Goal: Information Seeking & Learning: Learn about a topic

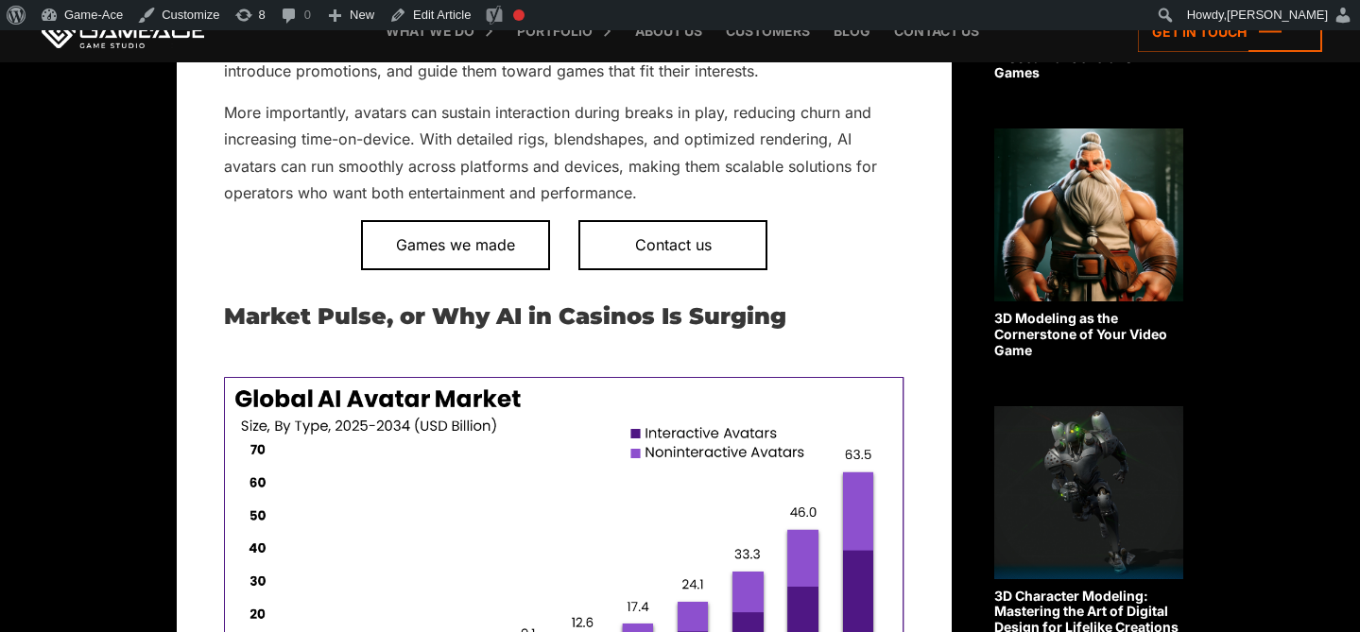
scroll to position [1075, 0]
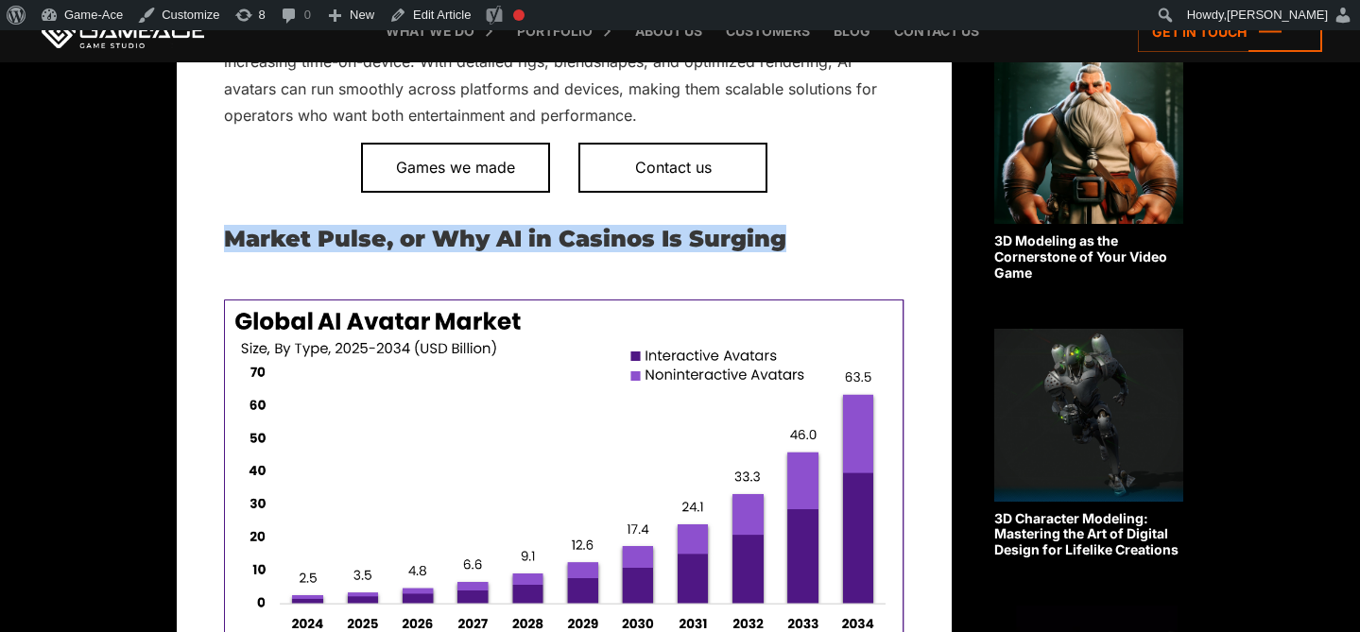
drag, startPoint x: 793, startPoint y: 244, endPoint x: 228, endPoint y: 249, distance: 565.1
click at [228, 250] on h2 "Market Pulse, or Why AI in Casinos Is Surging" at bounding box center [564, 239] width 680 height 25
copy h2 "Market Pulse, or Why AI in Casinos Is Surging"
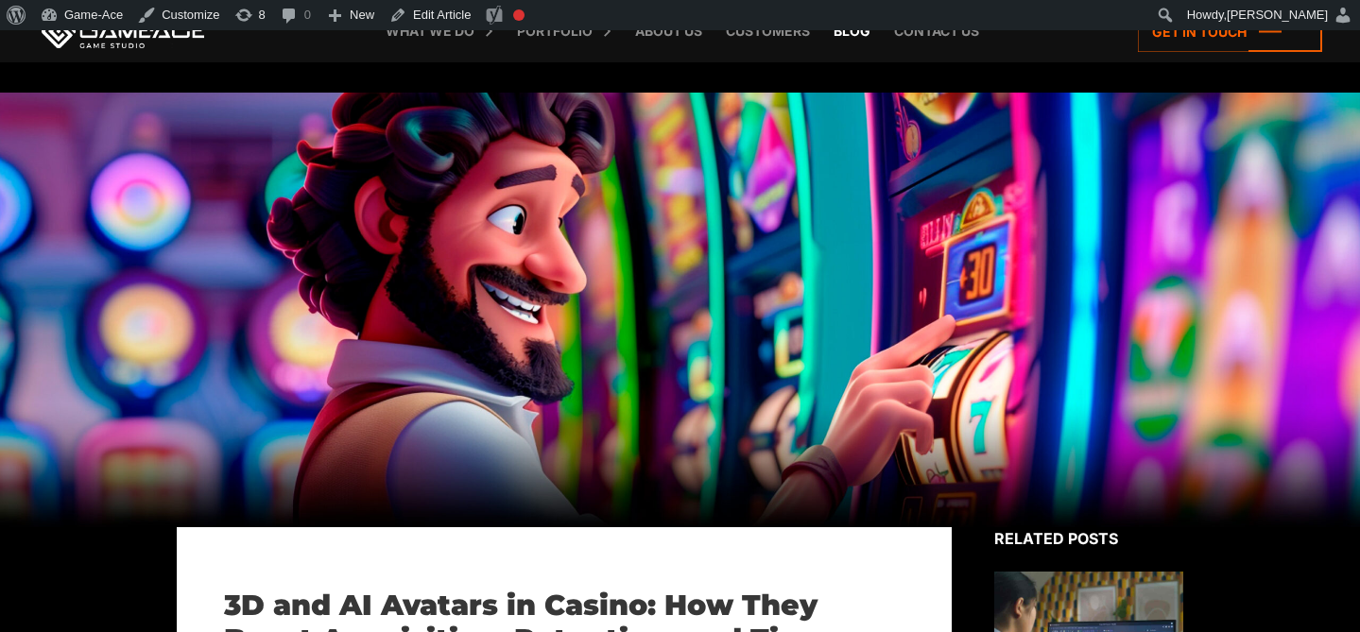
click at [851, 41] on link "Blog" at bounding box center [852, 31] width 56 height 62
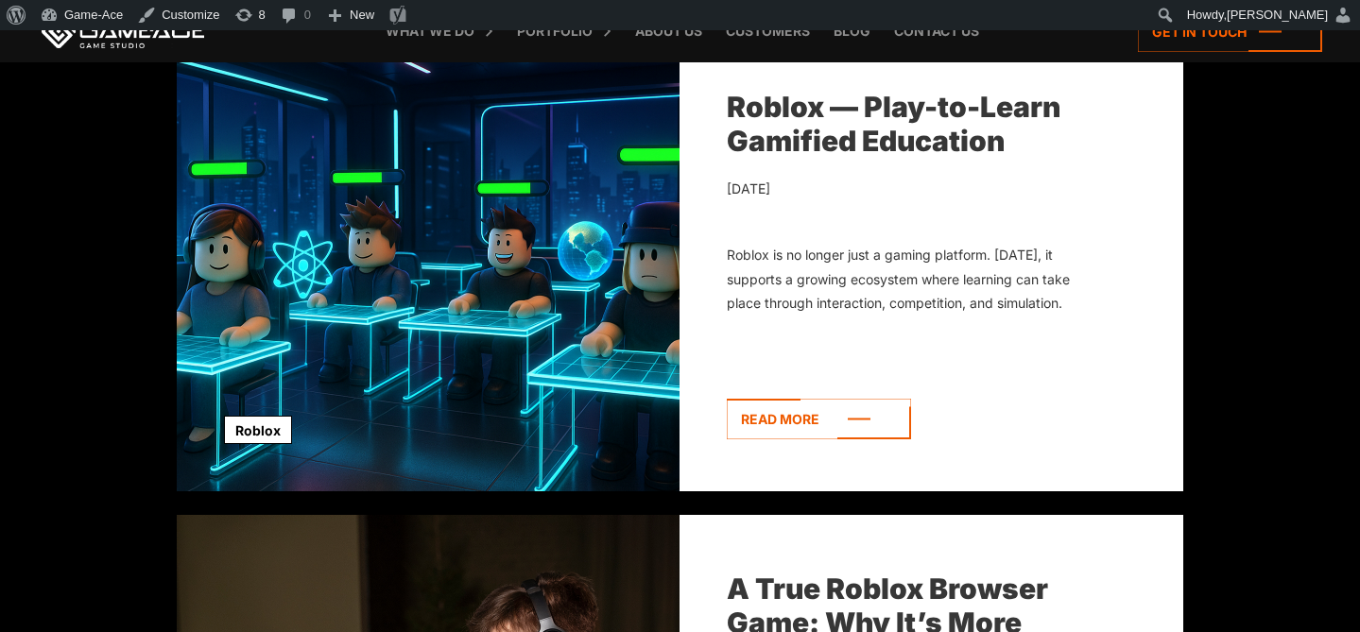
scroll to position [690, 0]
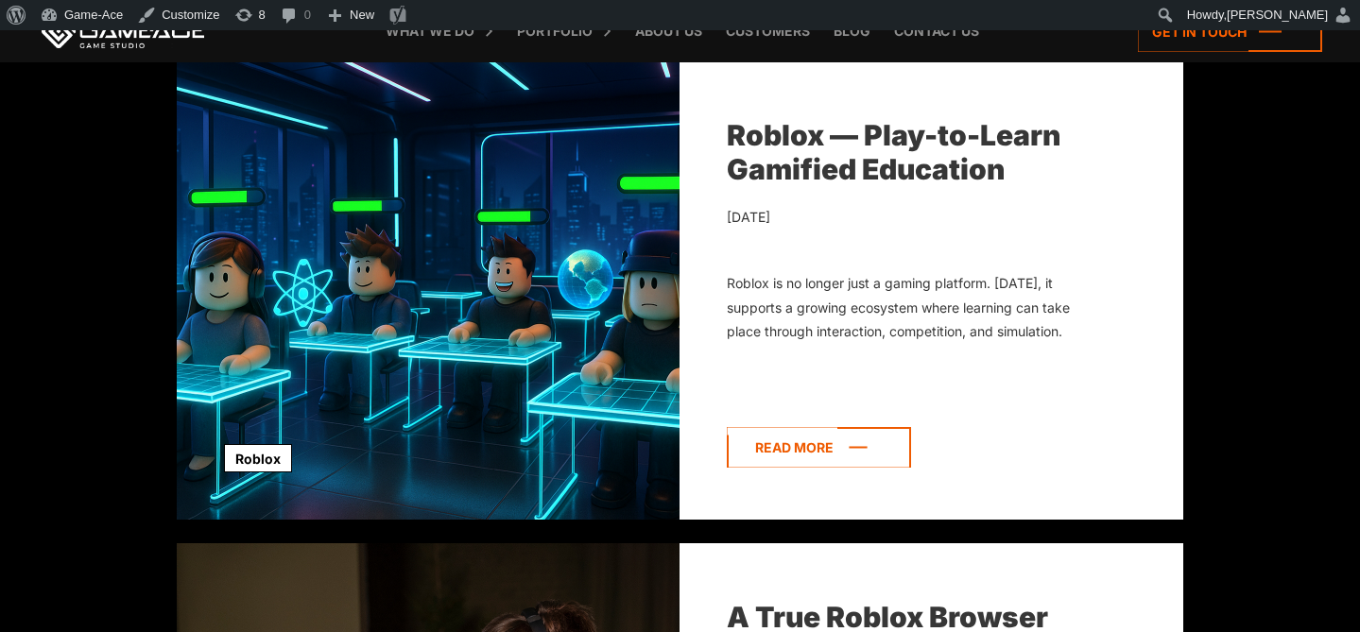
click at [766, 440] on icon at bounding box center [819, 447] width 184 height 41
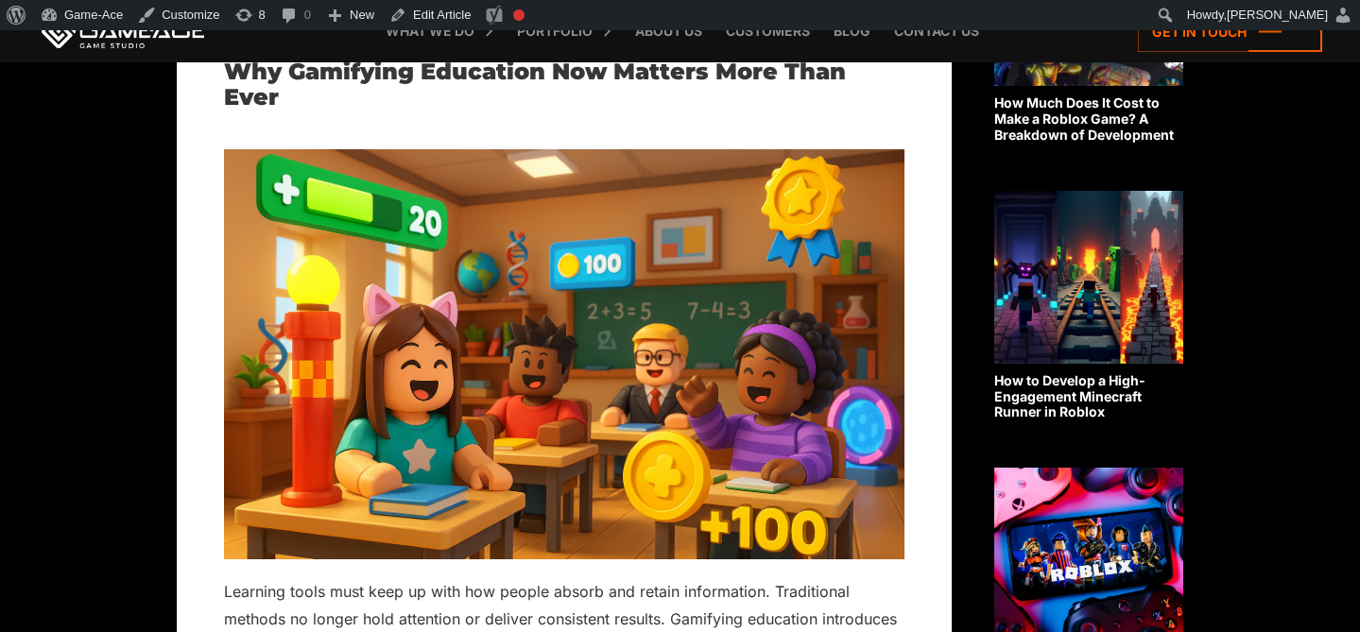
scroll to position [1212, 0]
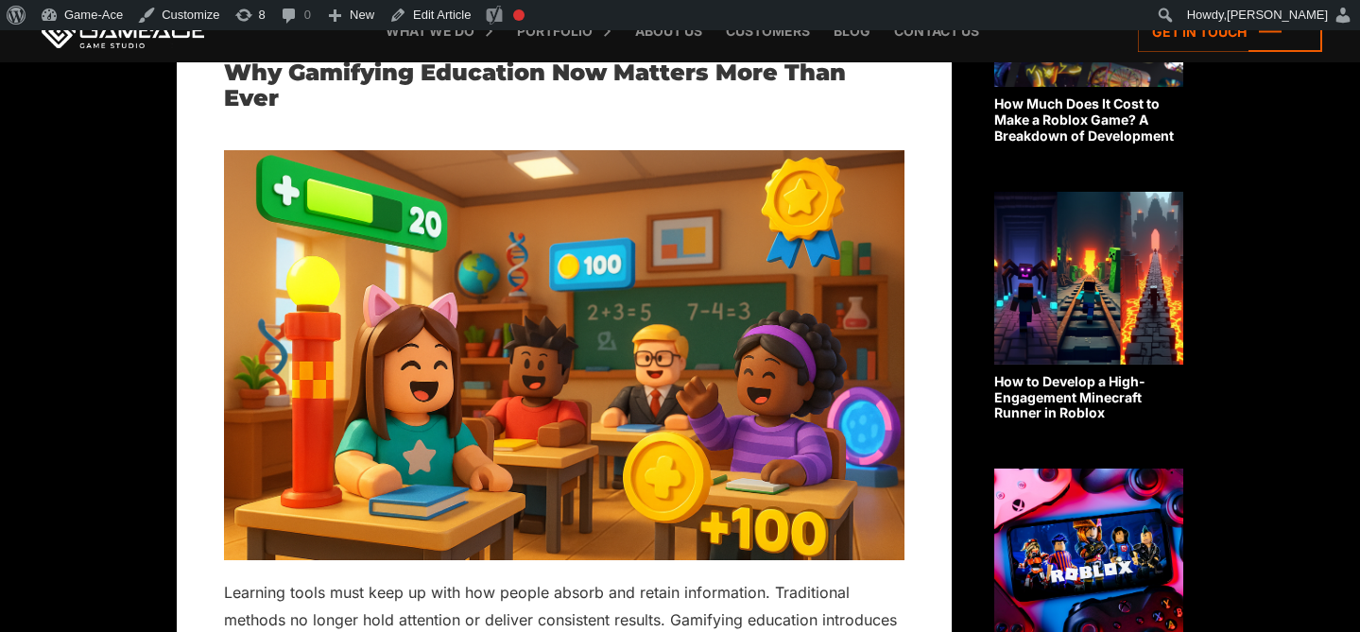
click at [597, 246] on img at bounding box center [564, 355] width 680 height 411
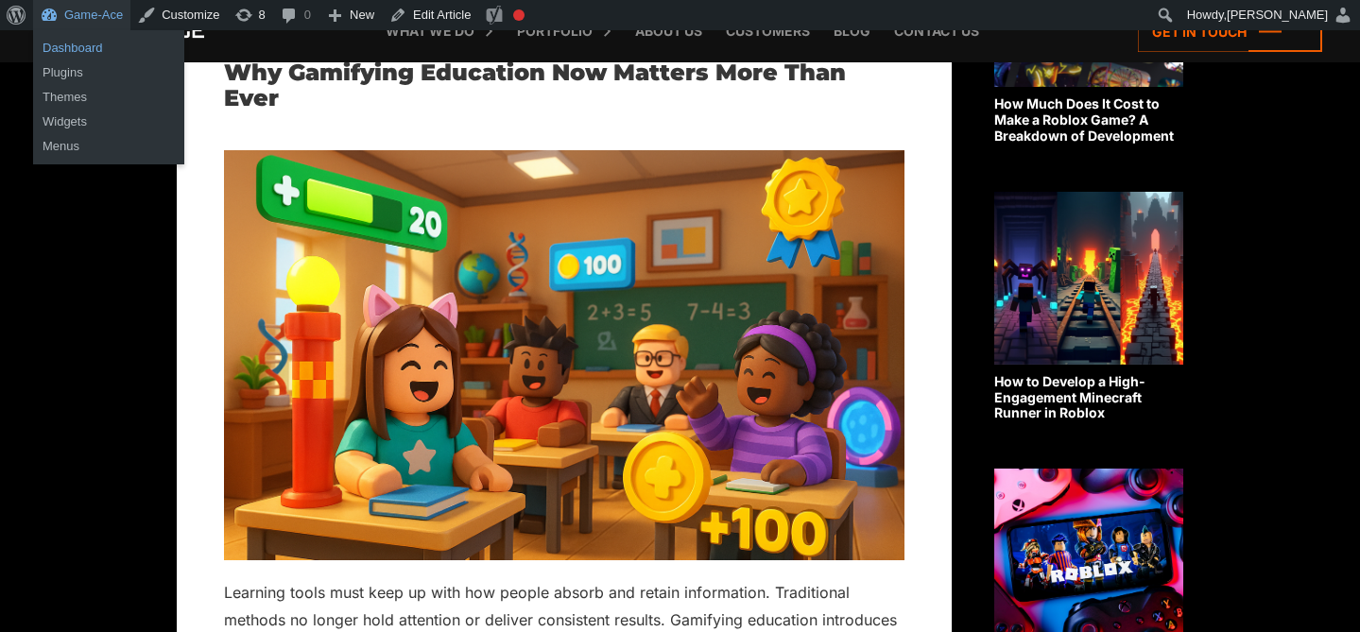
click at [101, 51] on link "Dashboard" at bounding box center [108, 48] width 151 height 25
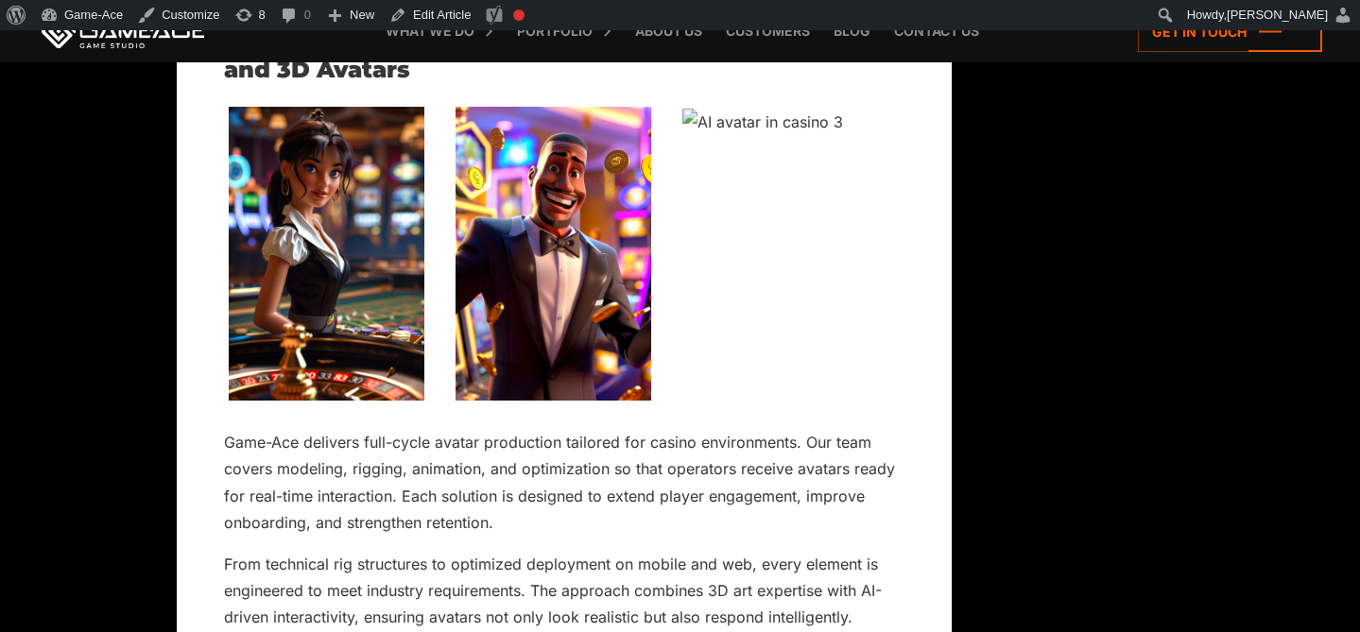
scroll to position [8495, 0]
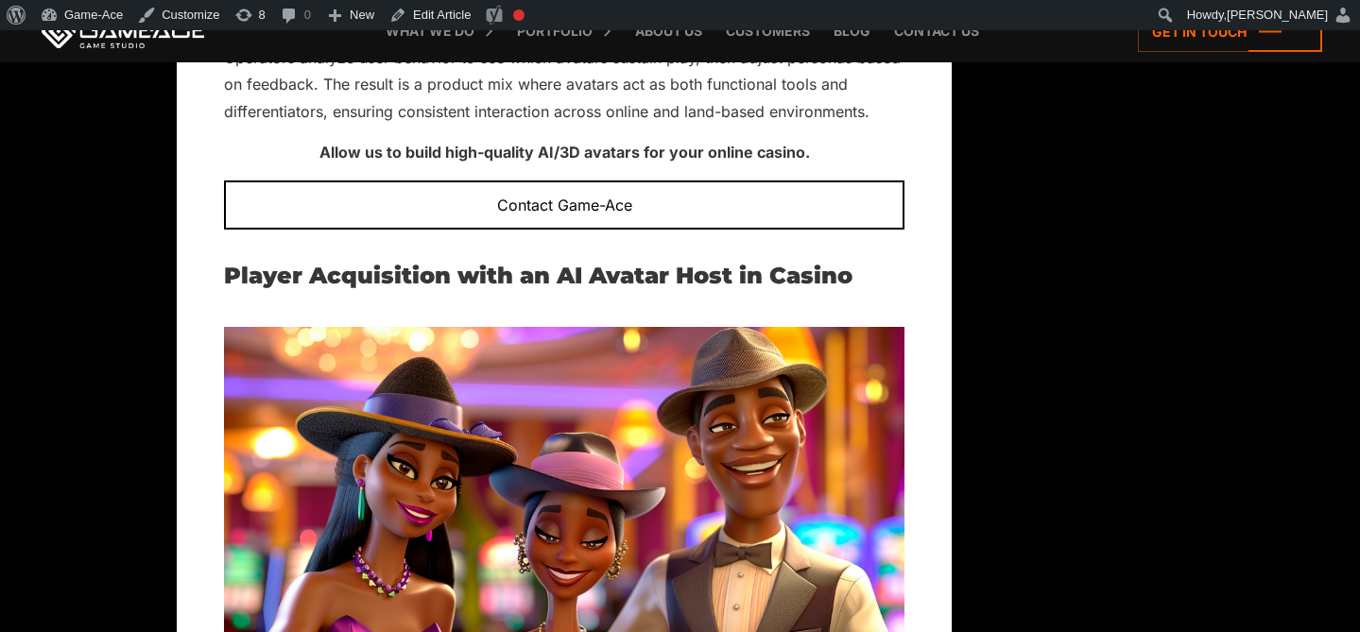
scroll to position [3312, 0]
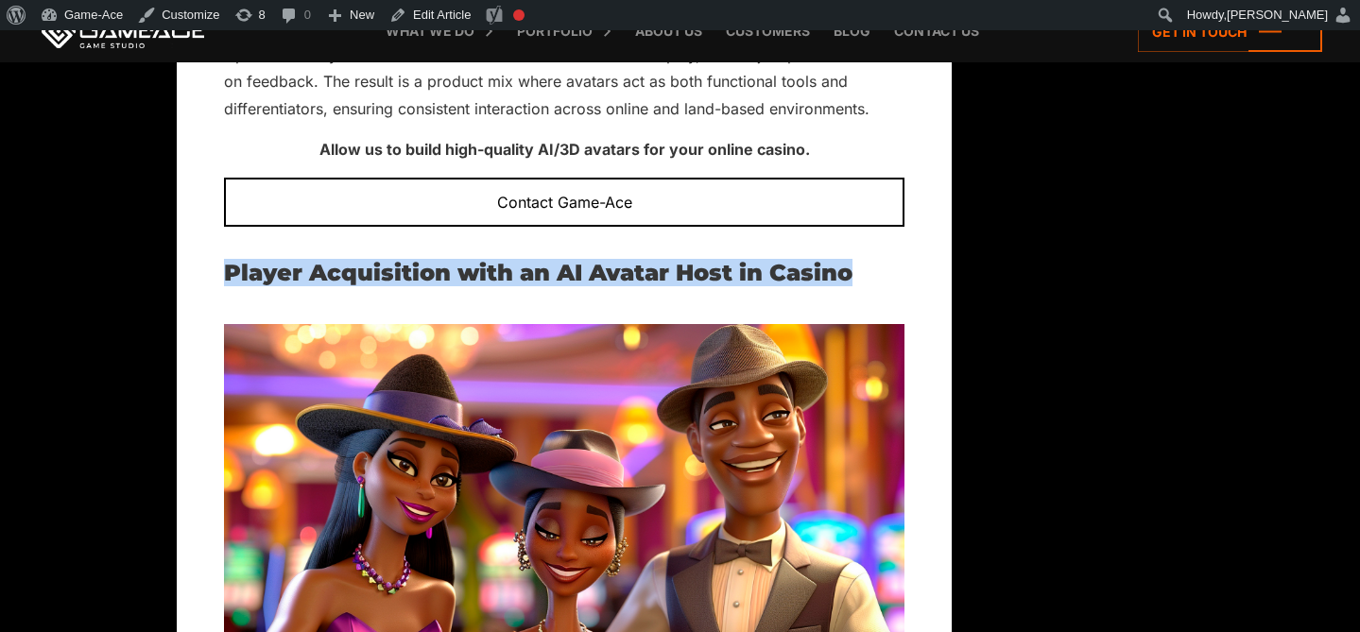
drag, startPoint x: 876, startPoint y: 255, endPoint x: 218, endPoint y: 248, distance: 657.7
copy h2 "Player Acquisition with an AI Avatar Host in Casino"
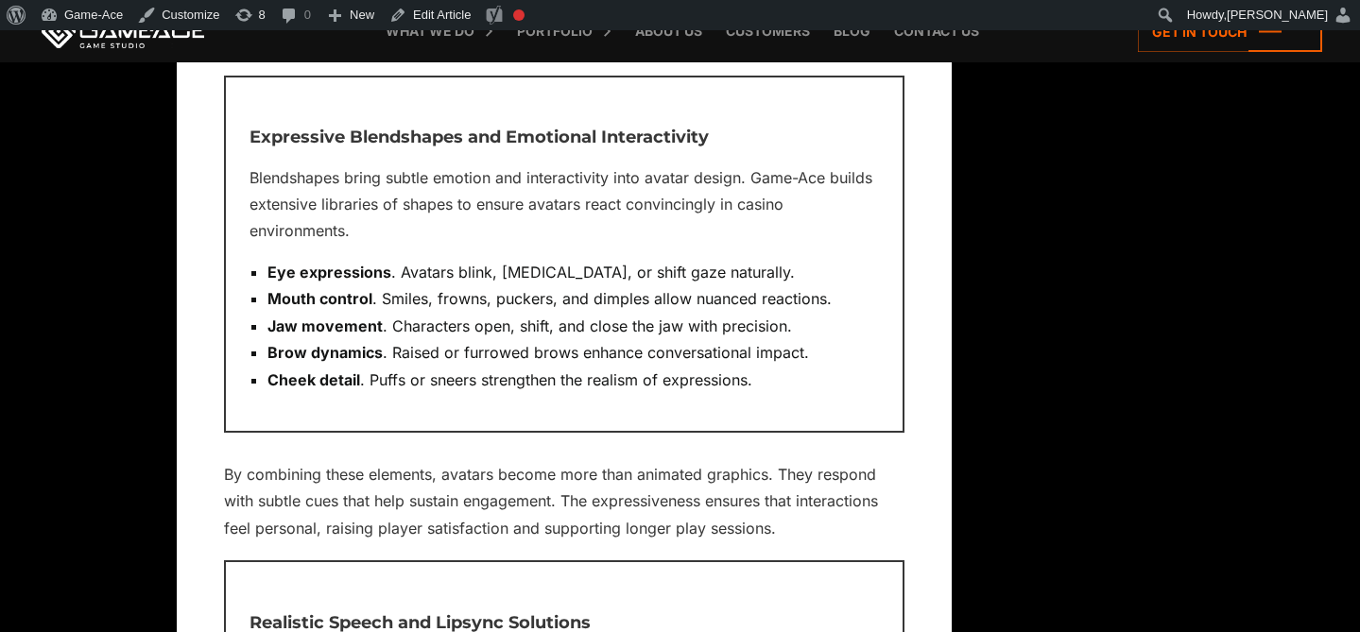
scroll to position [9595, 0]
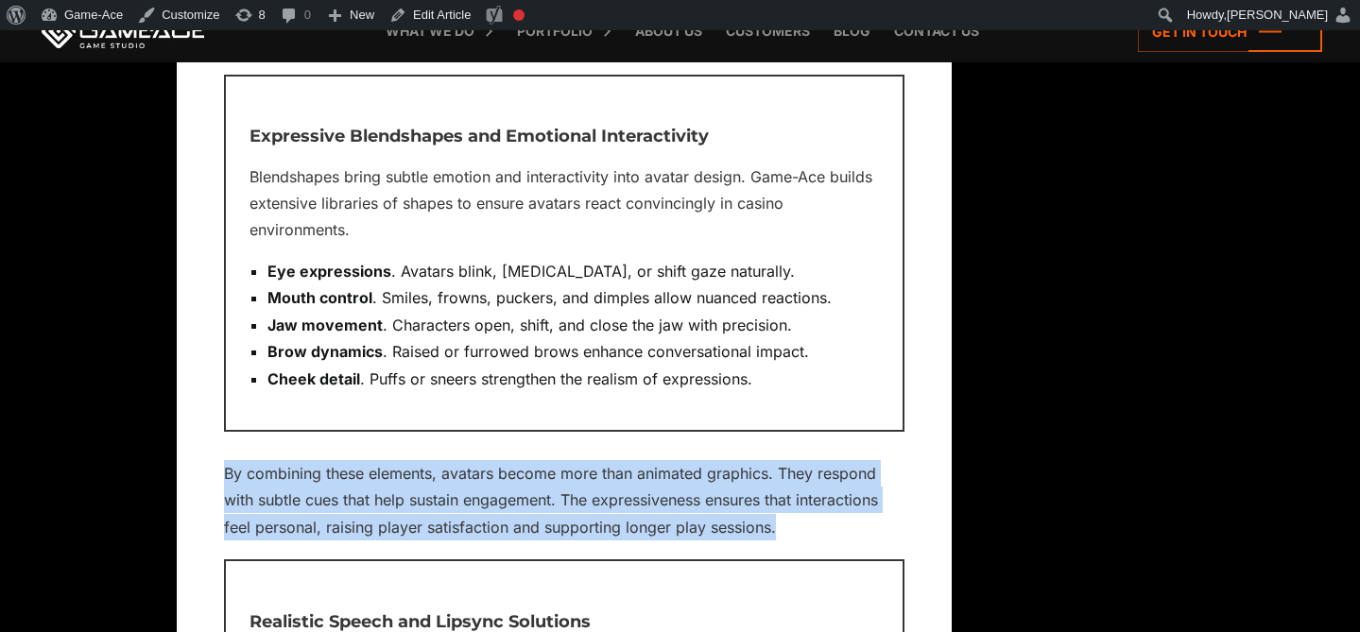
drag, startPoint x: 798, startPoint y: 515, endPoint x: 222, endPoint y: 451, distance: 579.9
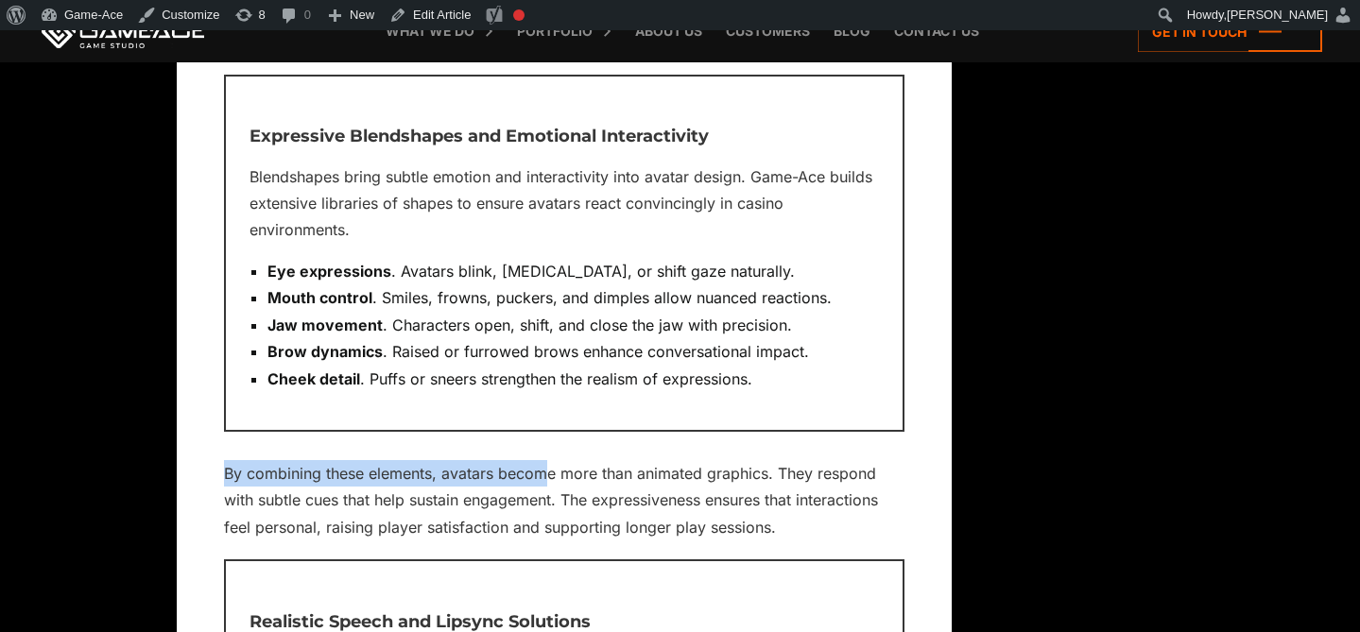
drag, startPoint x: 500, startPoint y: 457, endPoint x: 221, endPoint y: 455, distance: 278.7
copy p "By combining these elements, avatars becom"
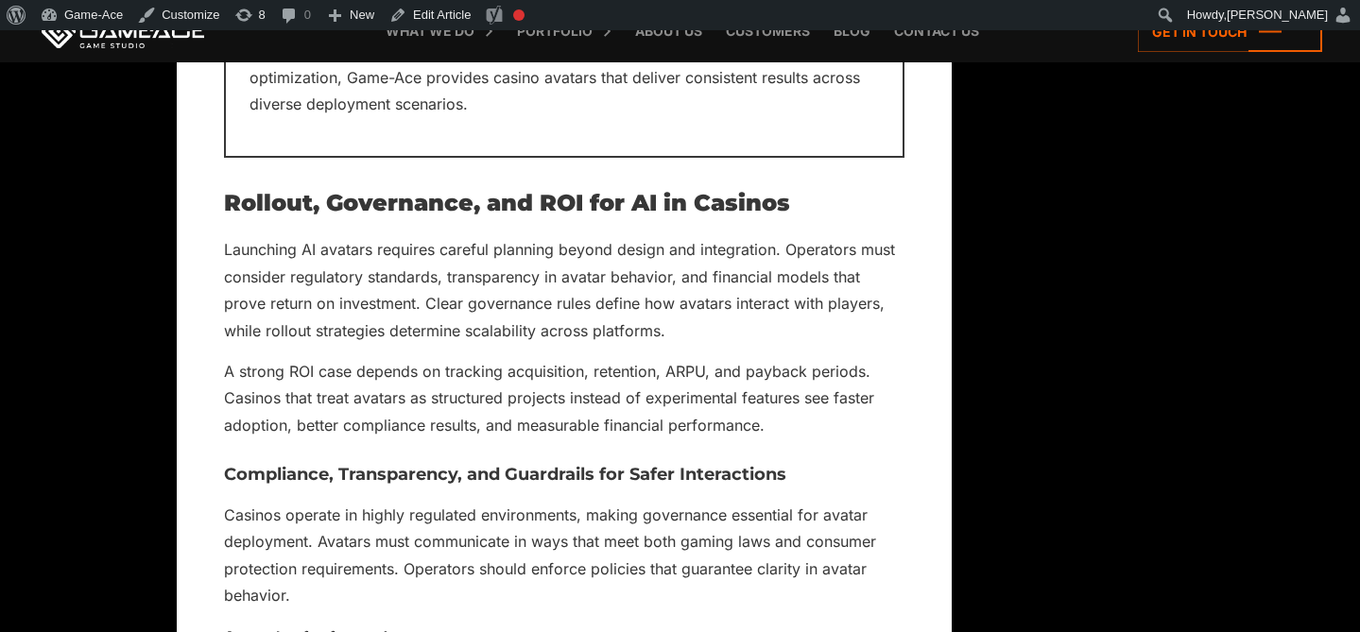
scroll to position [10956, 0]
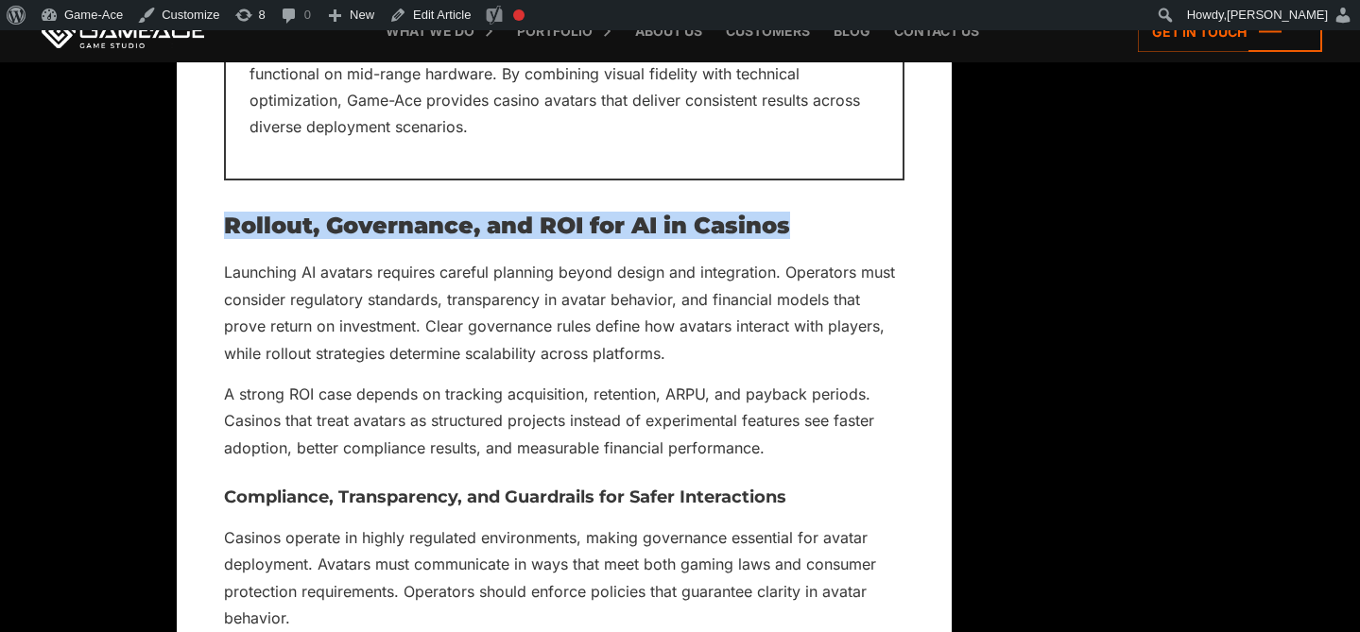
drag, startPoint x: 803, startPoint y: 213, endPoint x: 220, endPoint y: 197, distance: 583.2
copy h2 "Rollout, Governance, and ROI for AI in Casinos"
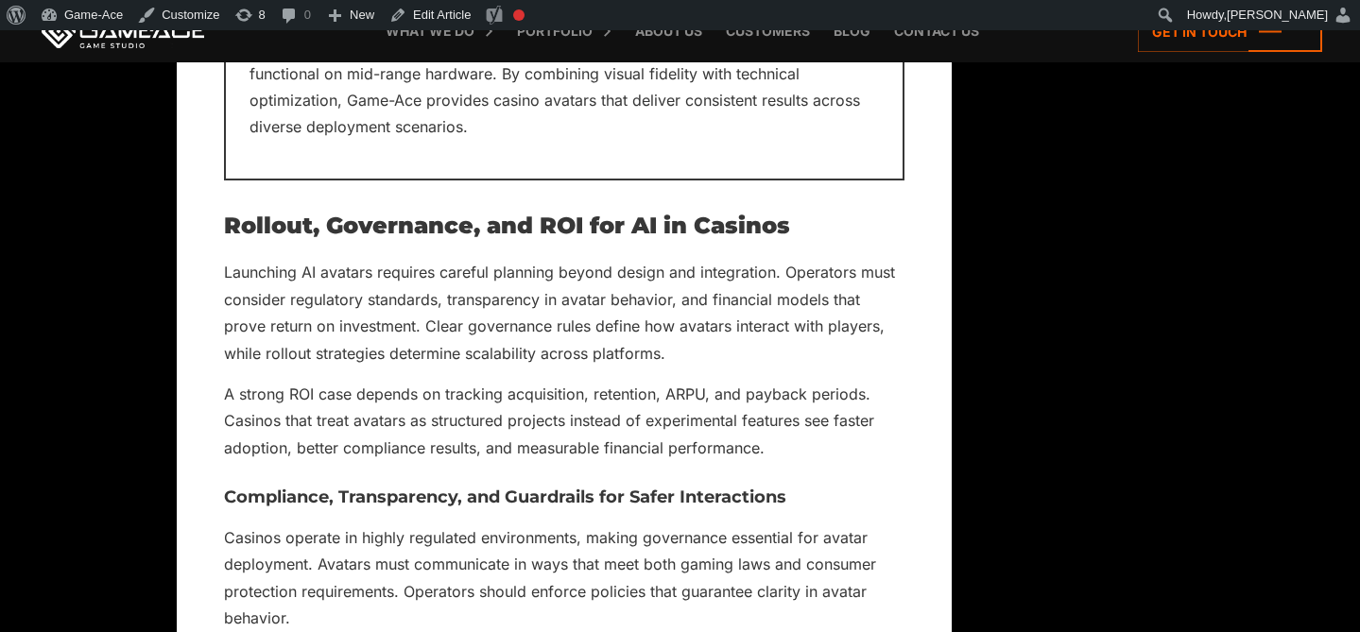
click at [795, 214] on h2 "Rollout, Governance, and ROI for AI in Casinos" at bounding box center [564, 226] width 680 height 25
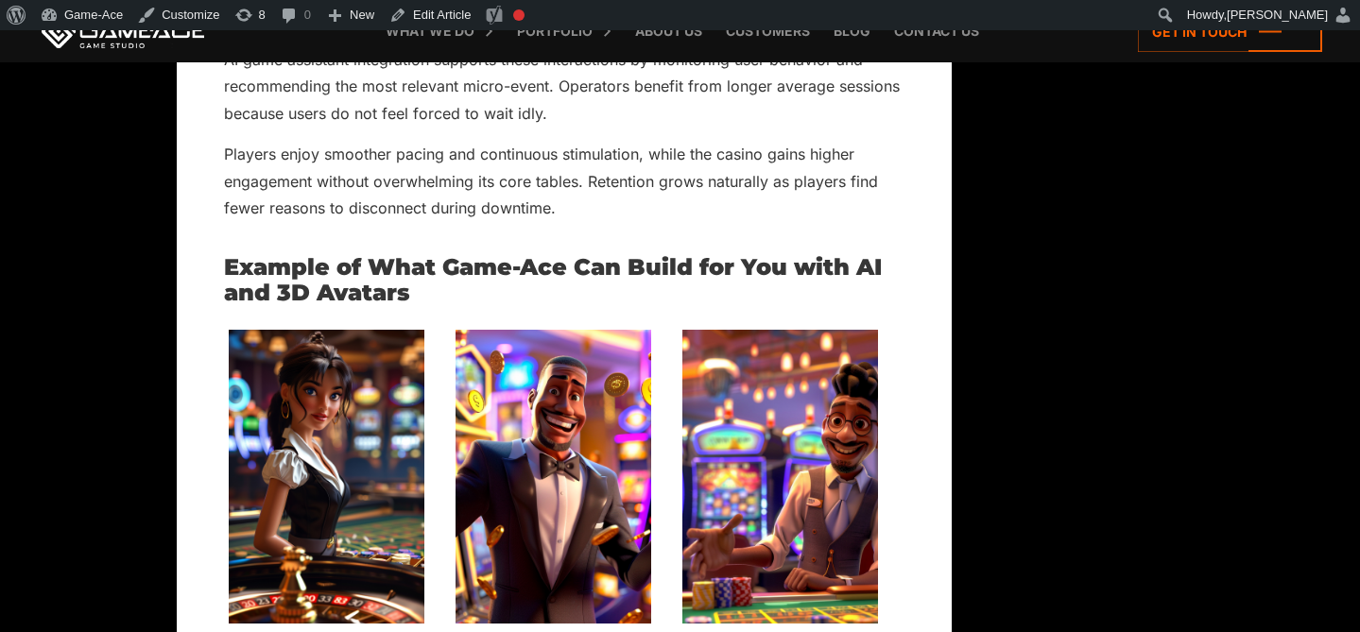
scroll to position [8276, 0]
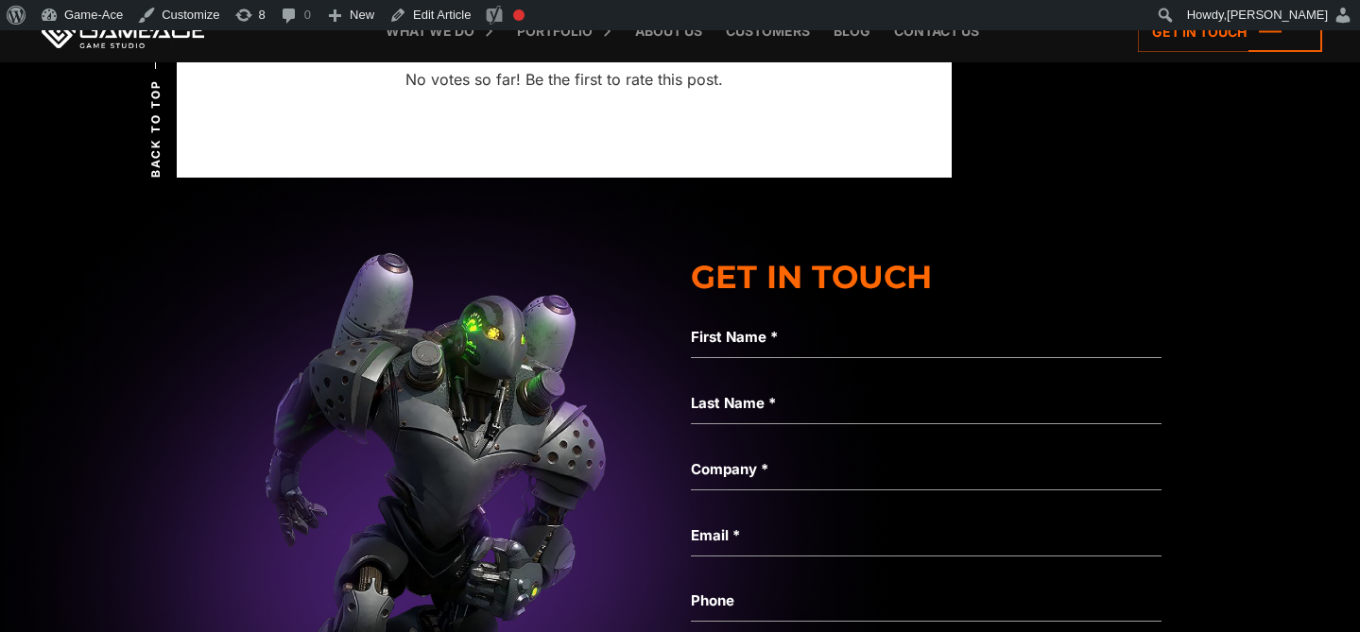
scroll to position [13390, 0]
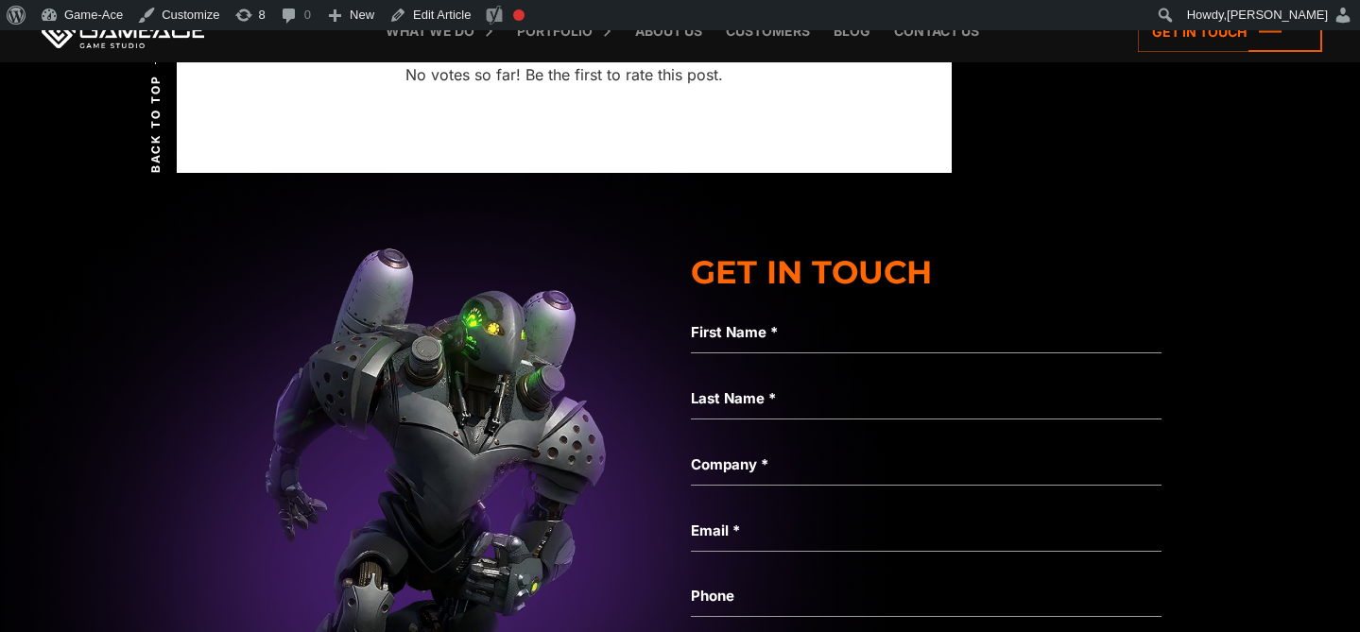
click at [1295, 347] on img at bounding box center [433, 554] width 4921 height 917
